Goal: Task Accomplishment & Management: Manage account settings

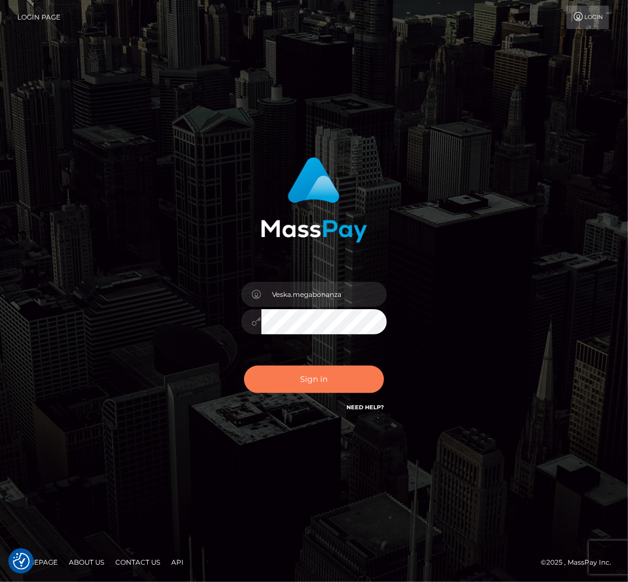
click at [308, 377] on button "Sign in" at bounding box center [314, 379] width 140 height 27
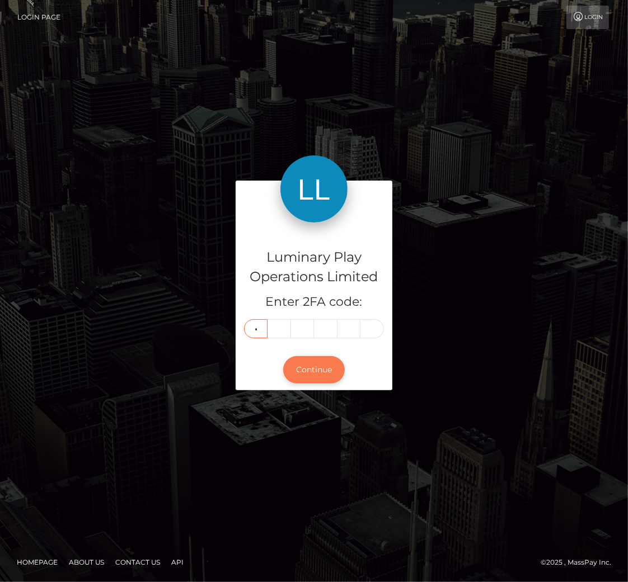
type input "5"
type input "4"
type input "0"
type input "2"
type input "9"
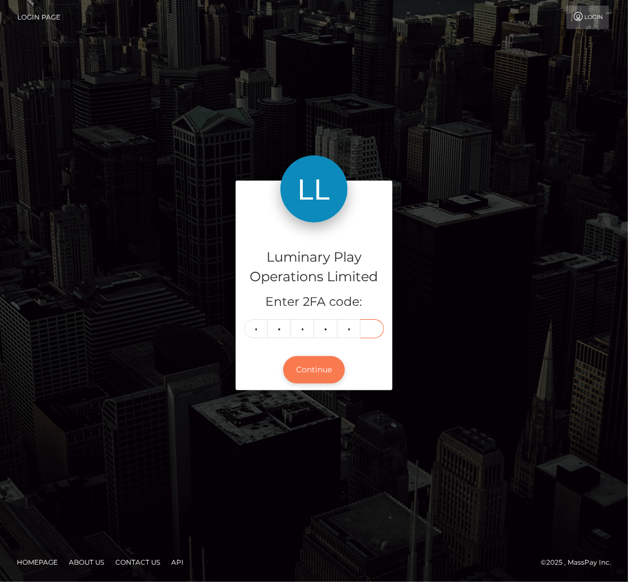
type input "9"
